Goal: Task Accomplishment & Management: Manage account settings

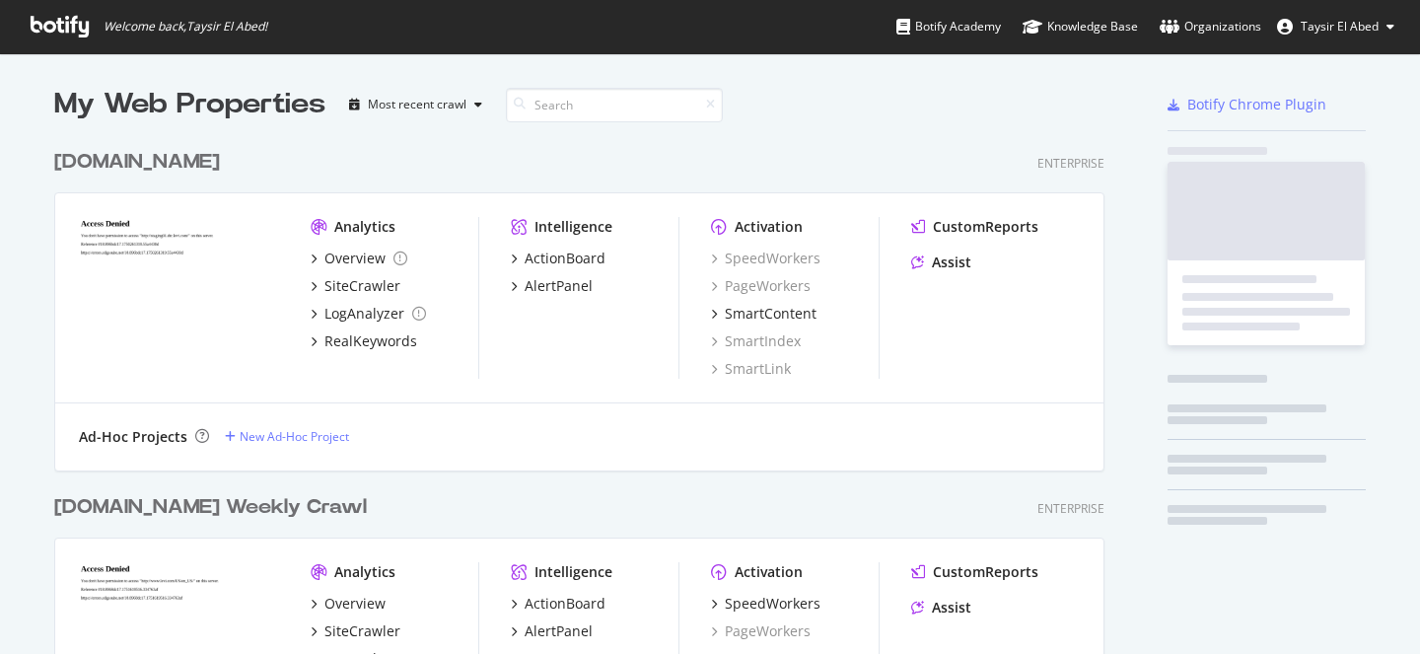
scroll to position [654, 1420]
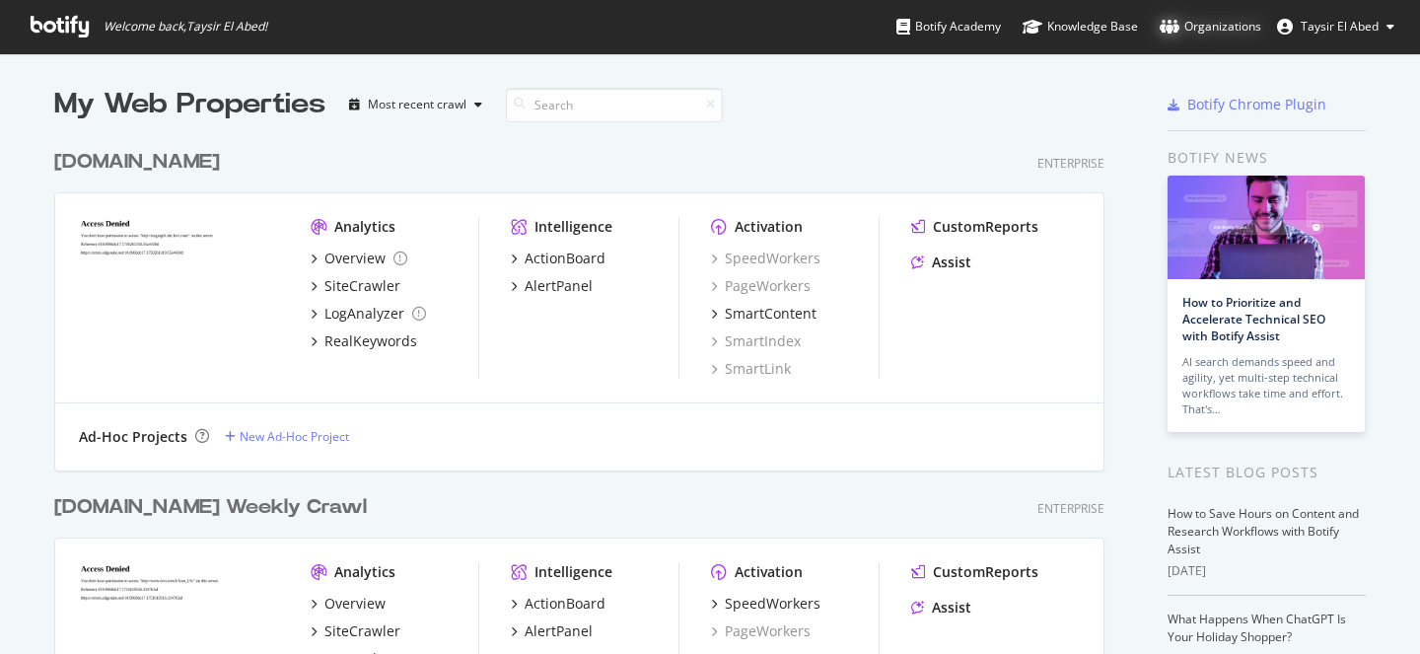
click at [1239, 32] on div "Organizations" at bounding box center [1210, 27] width 102 height 20
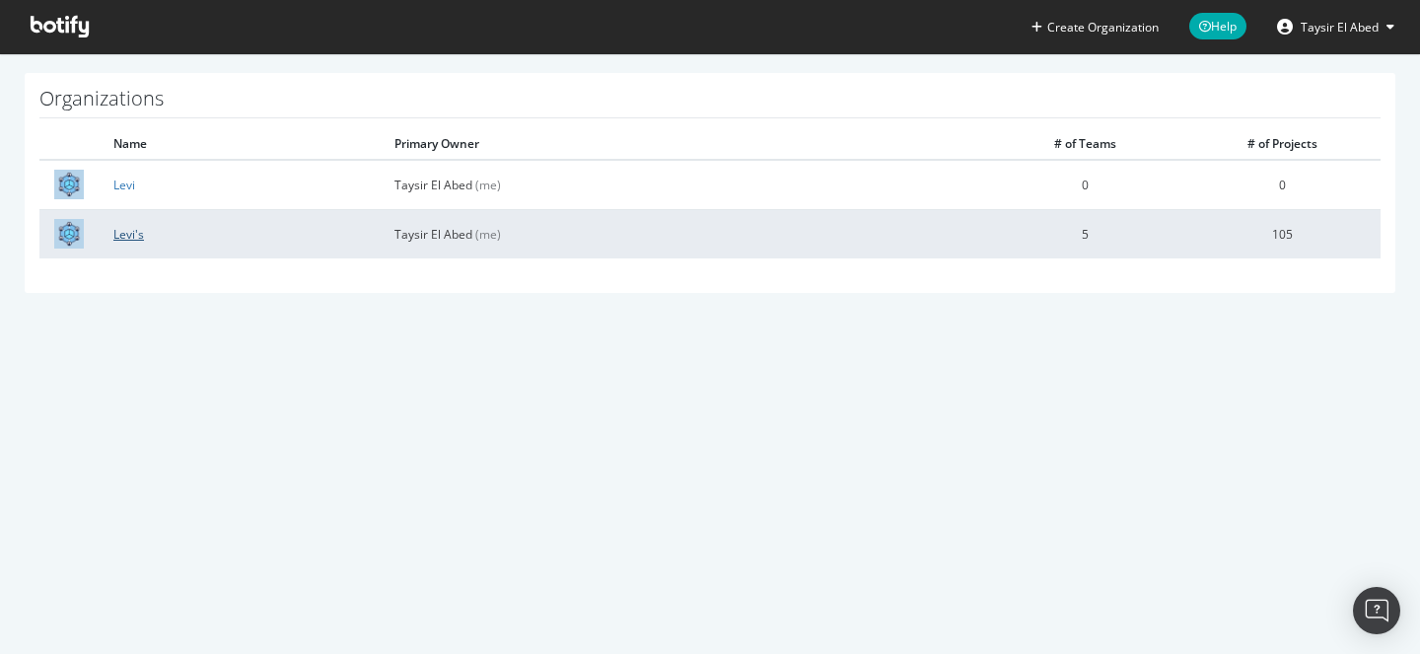
click at [132, 238] on link "Levi's" at bounding box center [128, 234] width 31 height 17
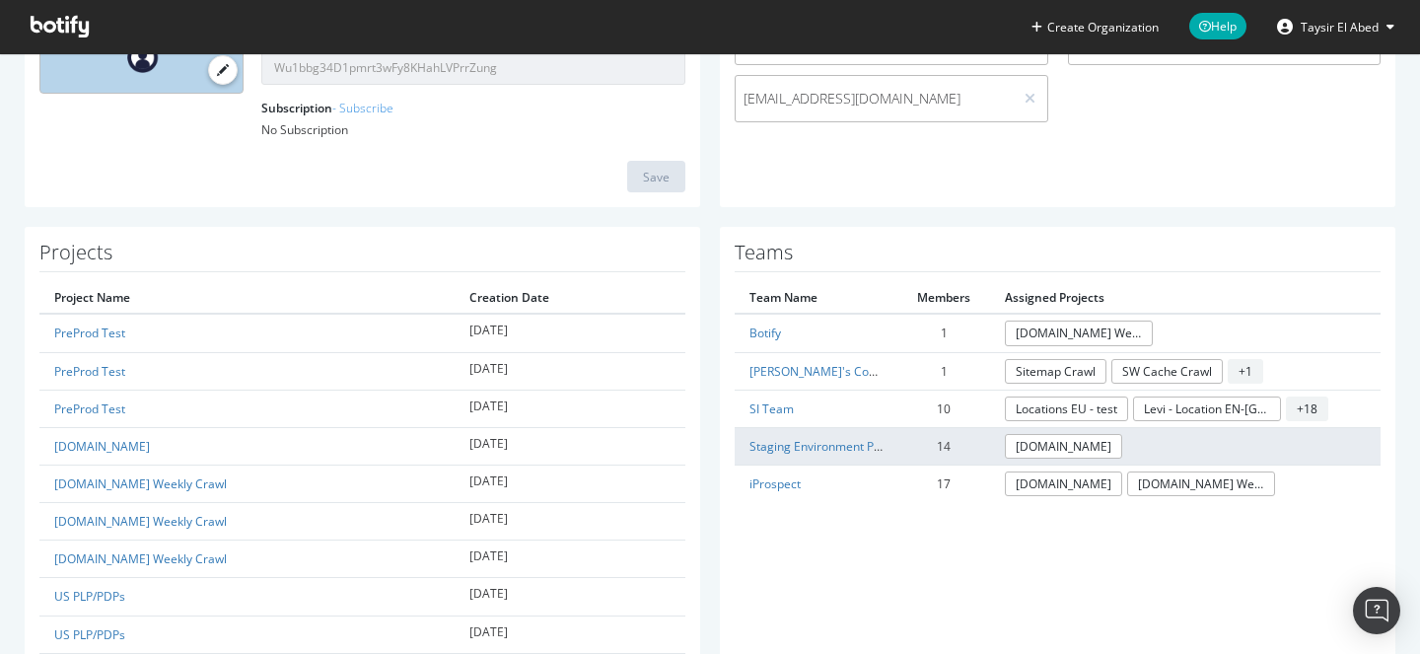
scroll to position [292, 0]
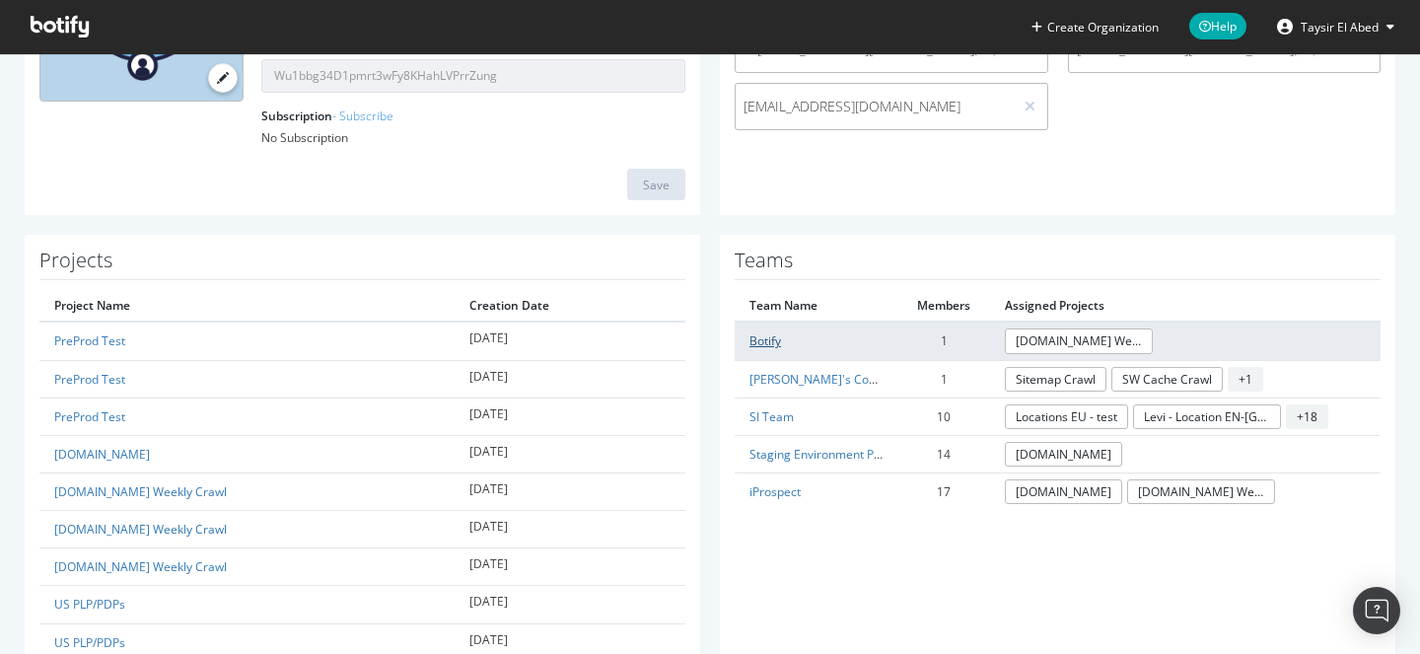
click at [765, 337] on link "Botify" at bounding box center [765, 340] width 32 height 17
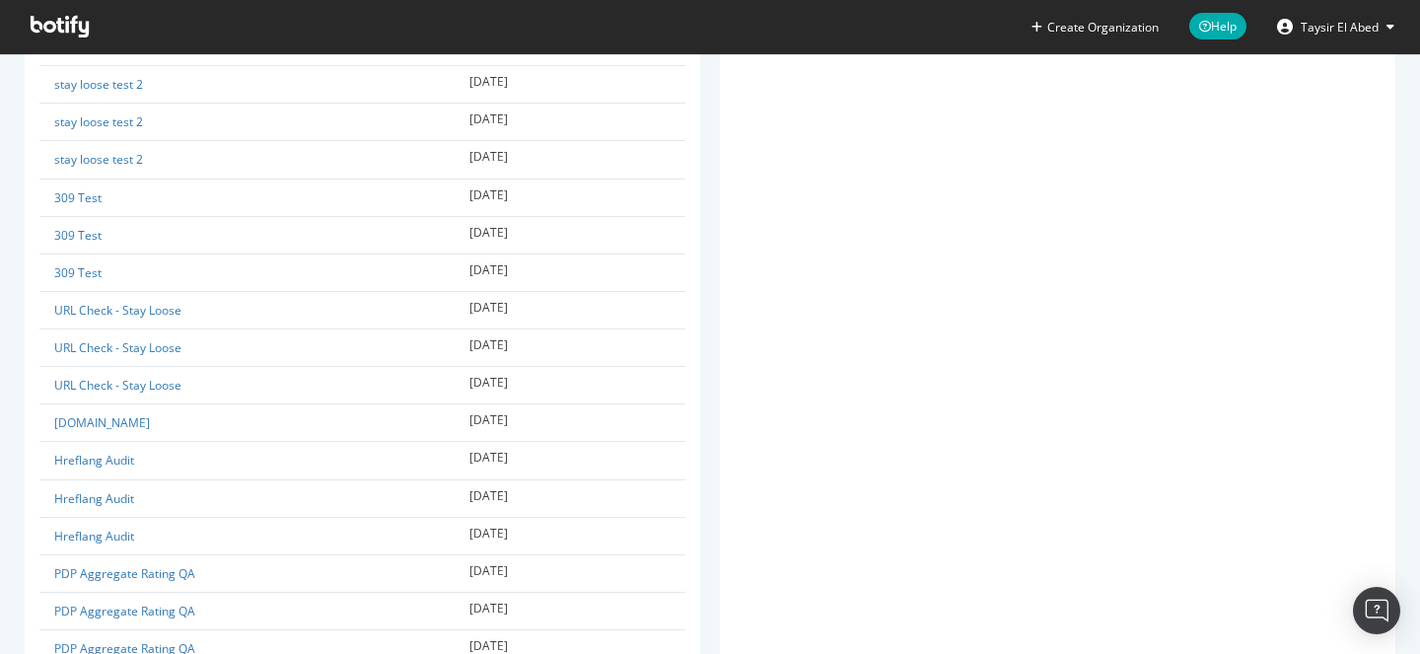
scroll to position [4001, 0]
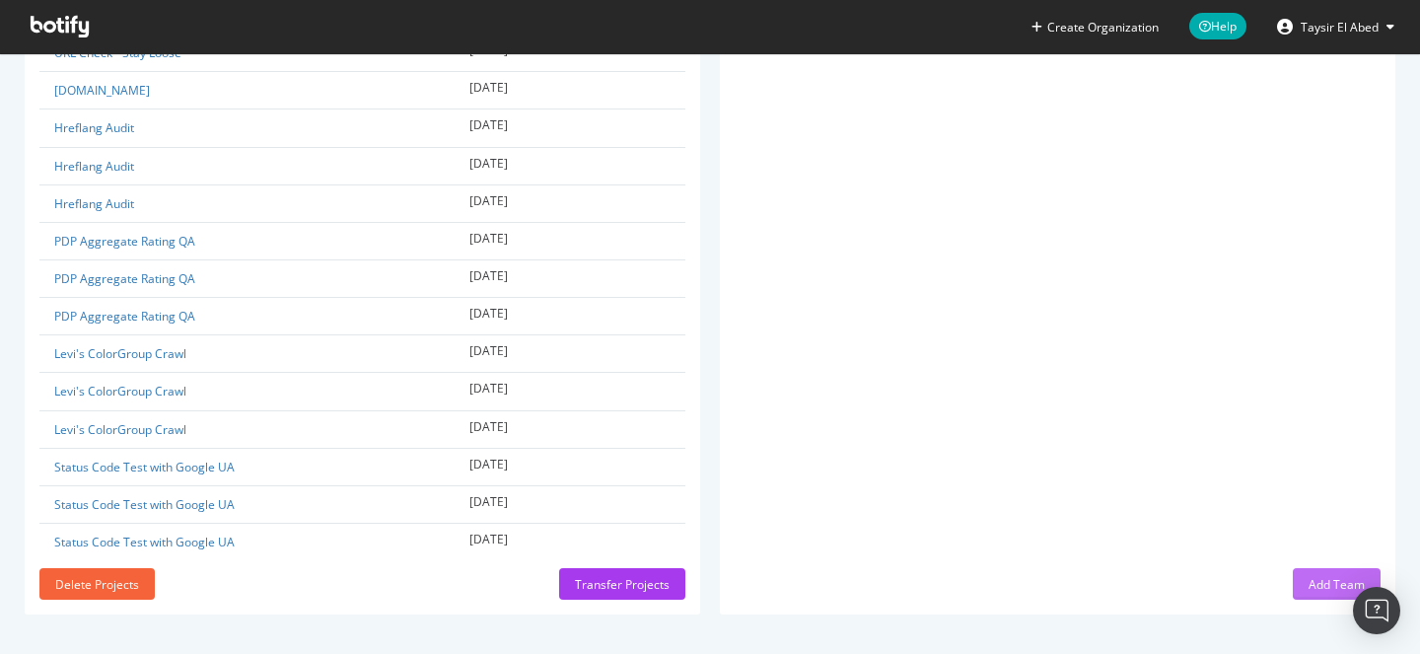
click at [1314, 579] on div "Add Team" at bounding box center [1336, 584] width 56 height 17
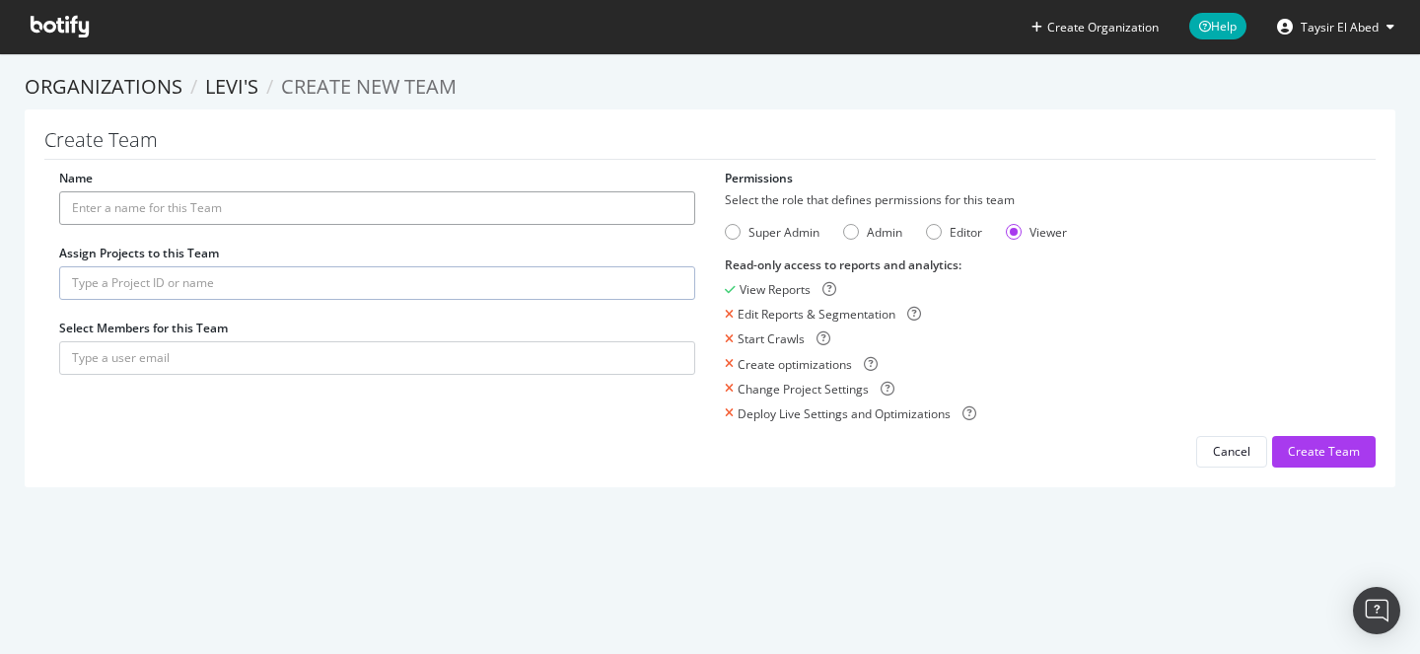
click at [473, 207] on input "Name" at bounding box center [377, 208] width 636 height 34
type input "Seer"
click at [222, 85] on link "Levi's" at bounding box center [231, 86] width 53 height 27
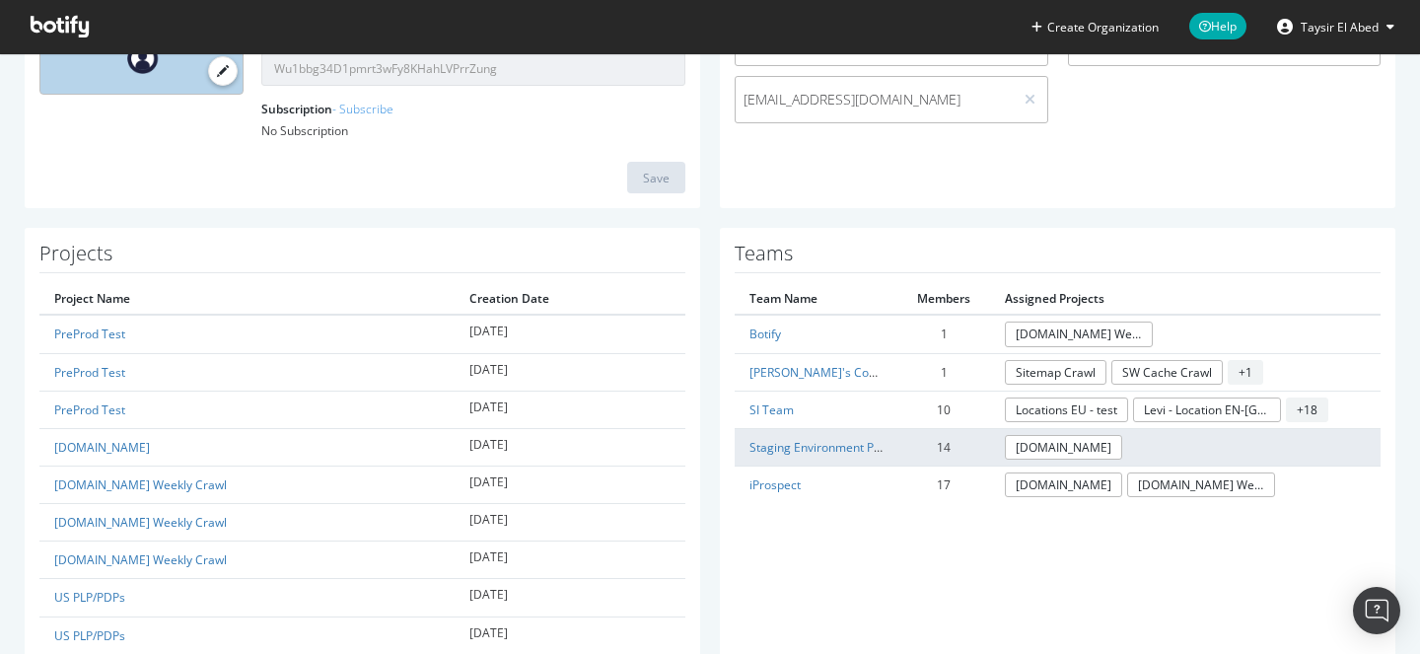
scroll to position [286, 0]
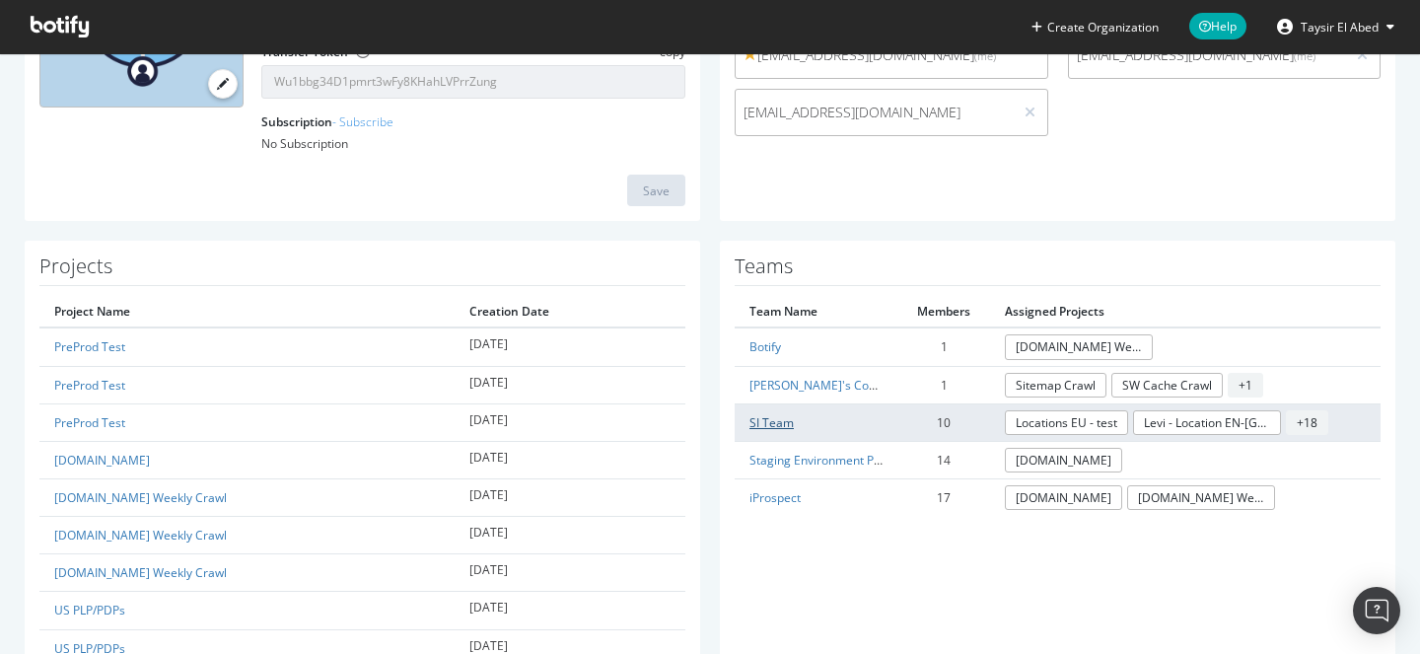
click at [760, 424] on link "SI Team" at bounding box center [771, 422] width 44 height 17
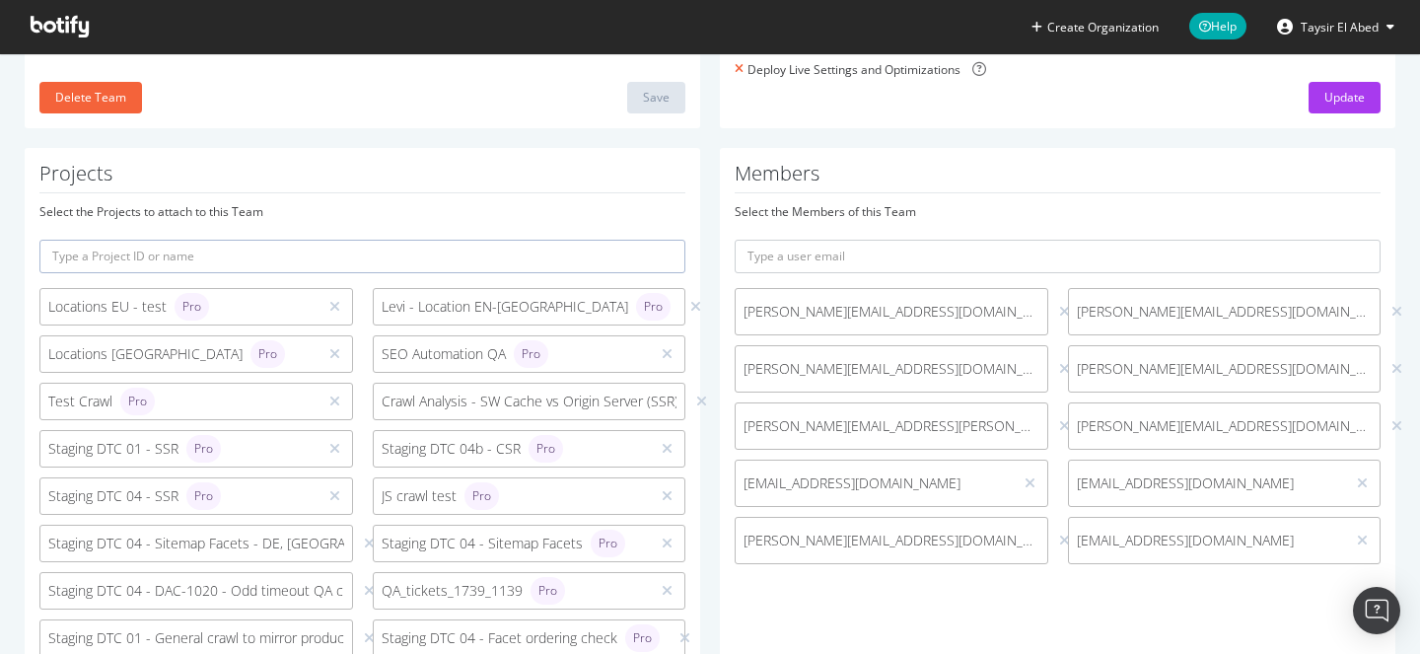
scroll to position [320, 0]
click at [1008, 254] on input "text" at bounding box center [1057, 254] width 646 height 34
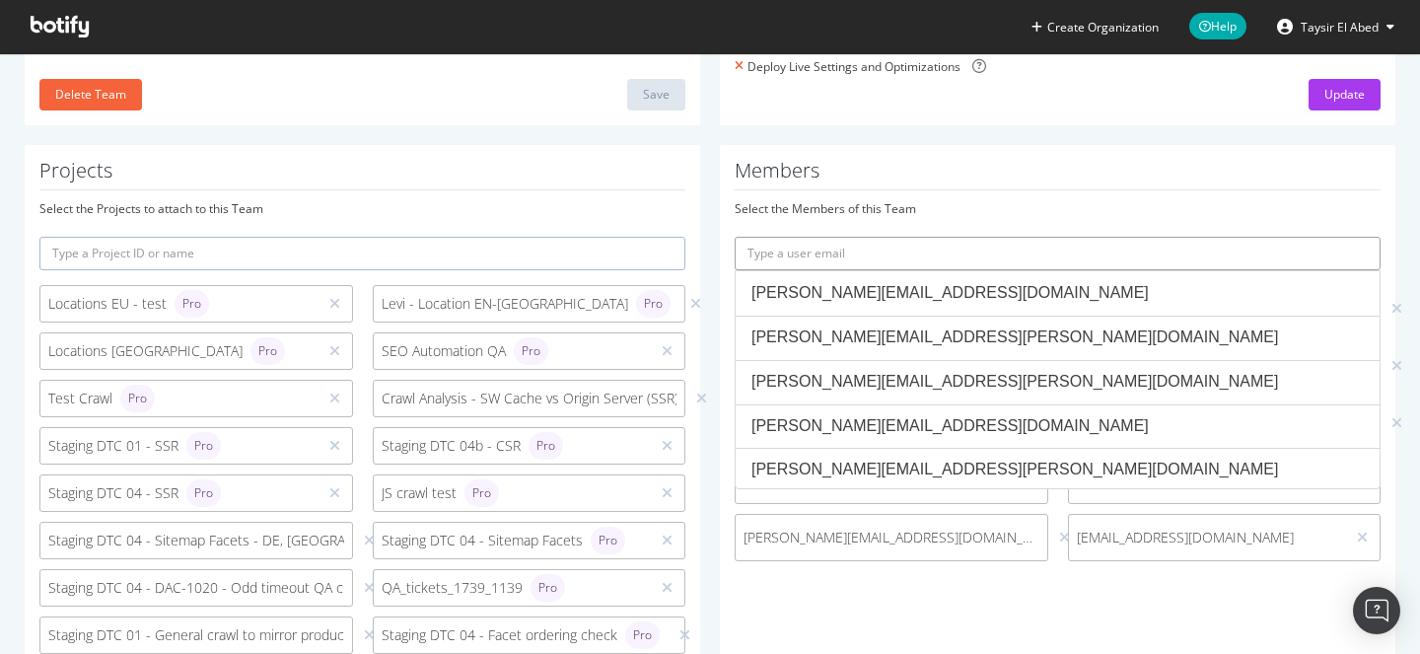
paste input "clint.spaulding@seerinteractive.com"
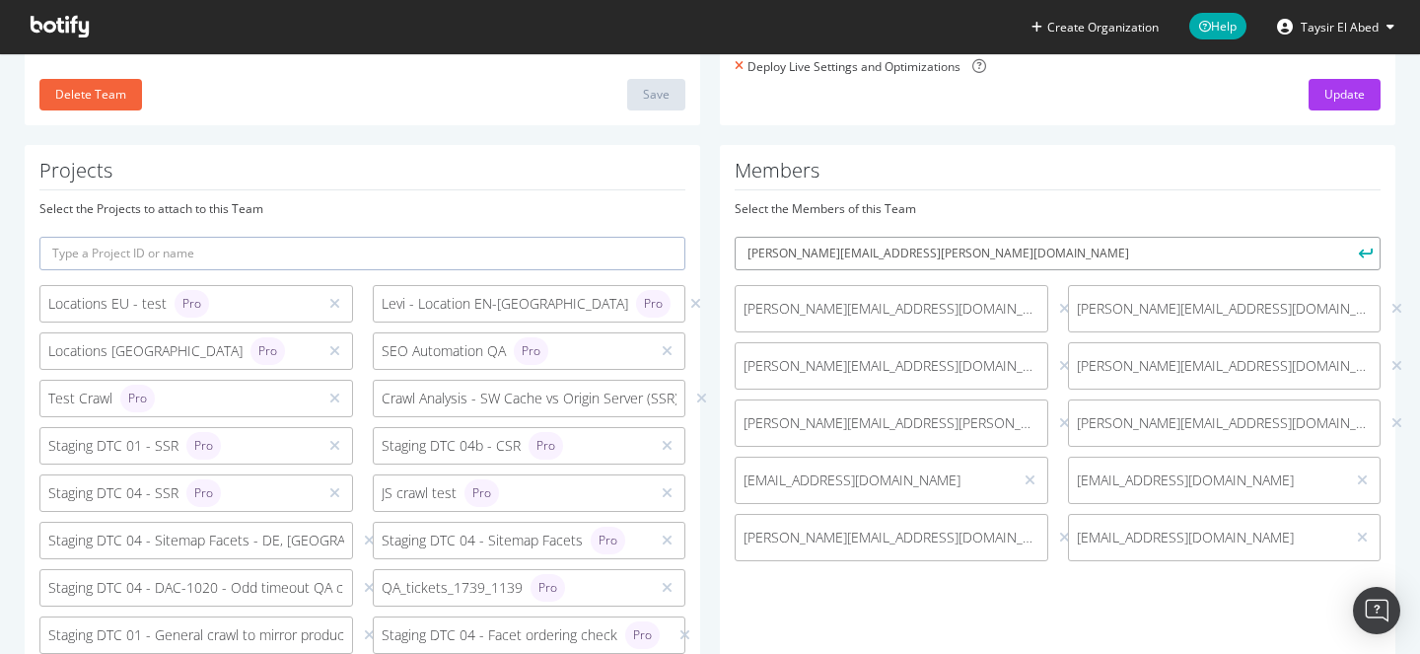
type input "clint.spaulding@seerinteractive.com"
click at [1347, 237] on button "submit" at bounding box center [1364, 254] width 34 height 34
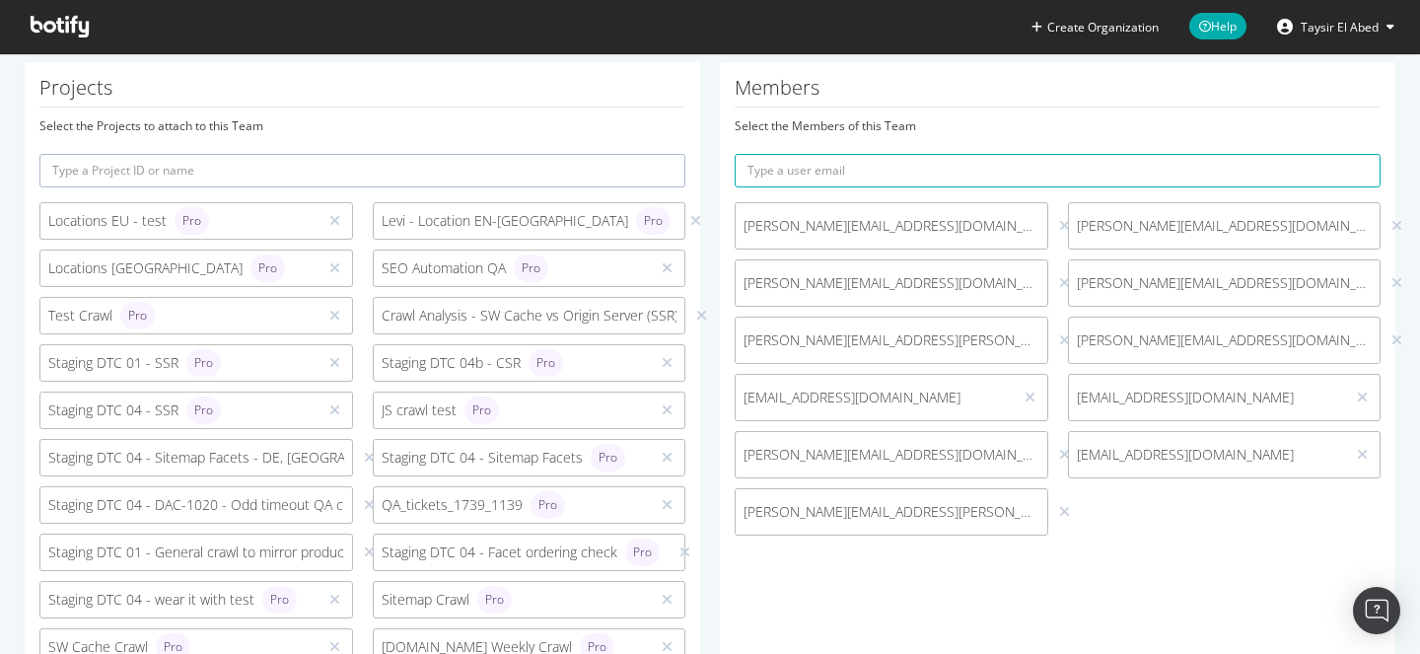
scroll to position [413, 0]
